Goal: Navigation & Orientation: Find specific page/section

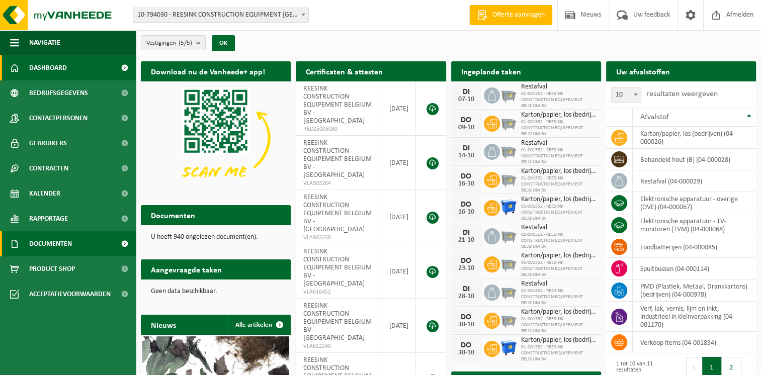
click at [67, 244] on span "Documenten" at bounding box center [50, 243] width 43 height 25
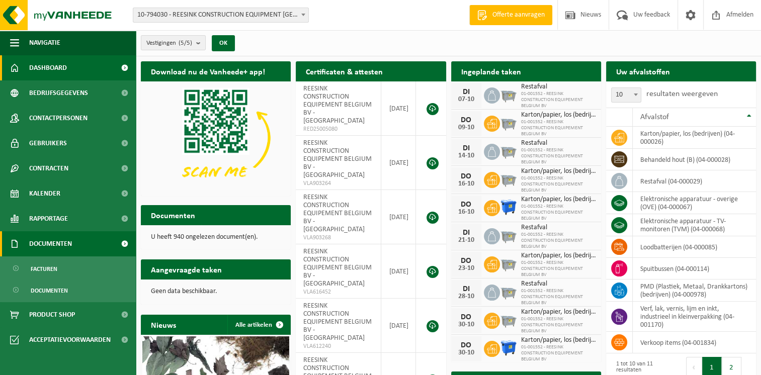
click at [67, 244] on span "Documenten" at bounding box center [50, 243] width 43 height 25
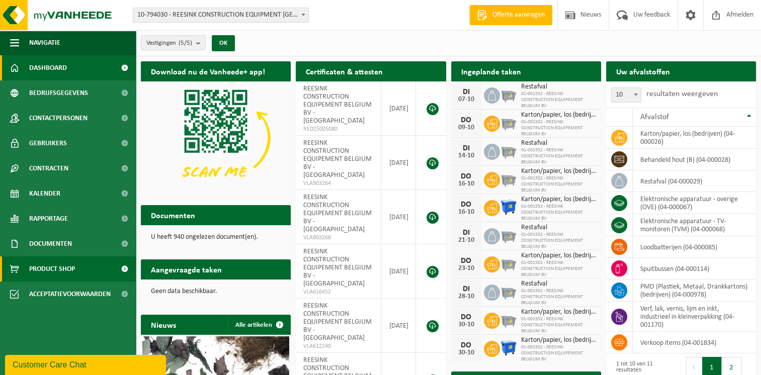
click at [74, 264] on span "Product Shop" at bounding box center [52, 268] width 46 height 25
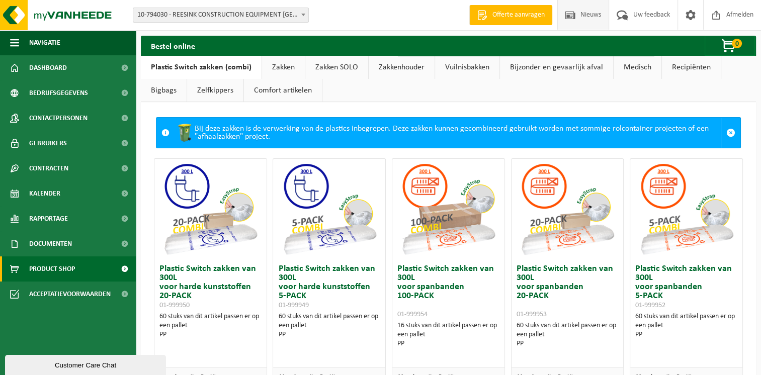
click at [597, 23] on span "Nieuws" at bounding box center [591, 15] width 26 height 30
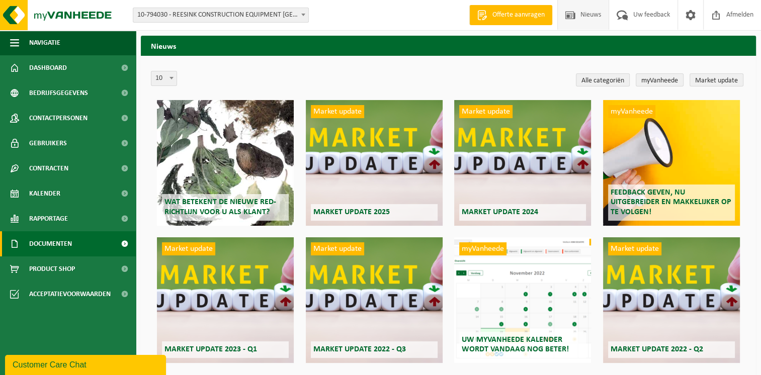
click at [74, 246] on link "Documenten" at bounding box center [68, 243] width 136 height 25
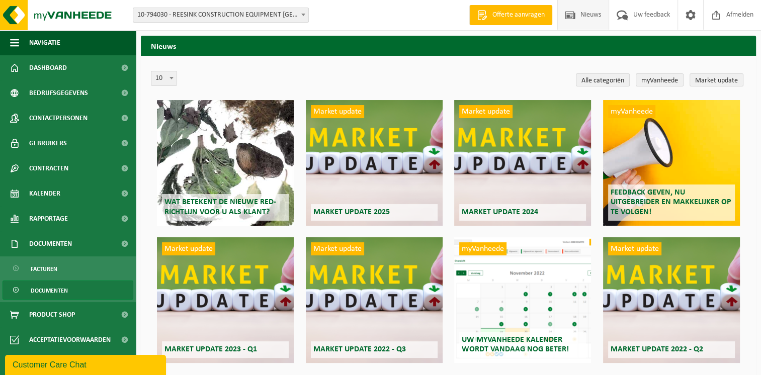
click at [51, 287] on span "Documenten" at bounding box center [49, 290] width 37 height 19
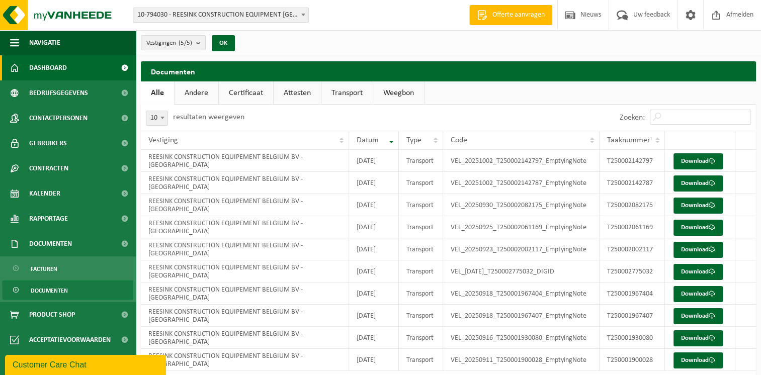
click at [73, 72] on link "Dashboard" at bounding box center [68, 67] width 136 height 25
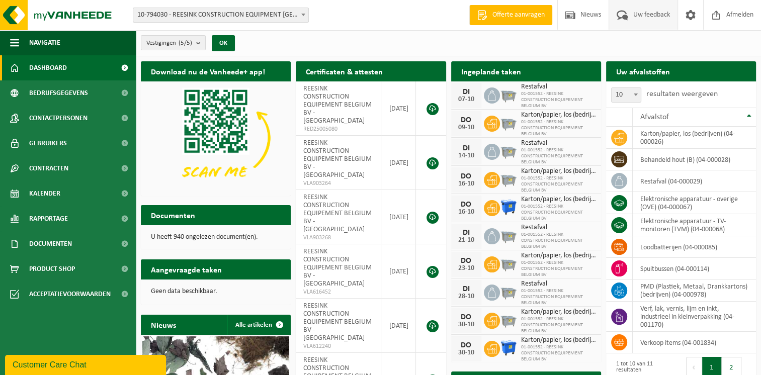
click at [660, 13] on span "Uw feedback" at bounding box center [652, 15] width 42 height 30
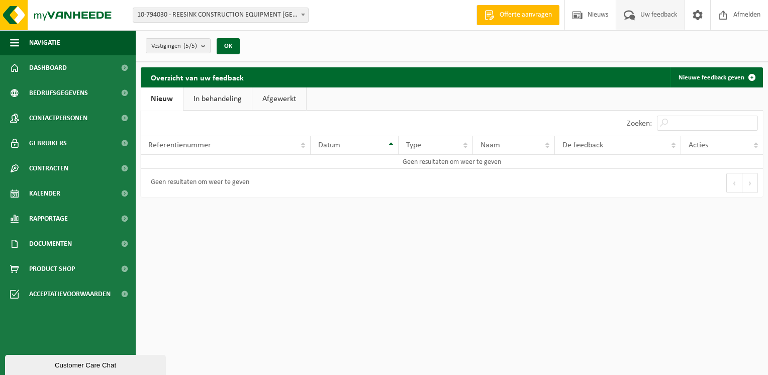
click at [664, 15] on span "Uw feedback" at bounding box center [659, 15] width 42 height 30
